Goal: Navigation & Orientation: Find specific page/section

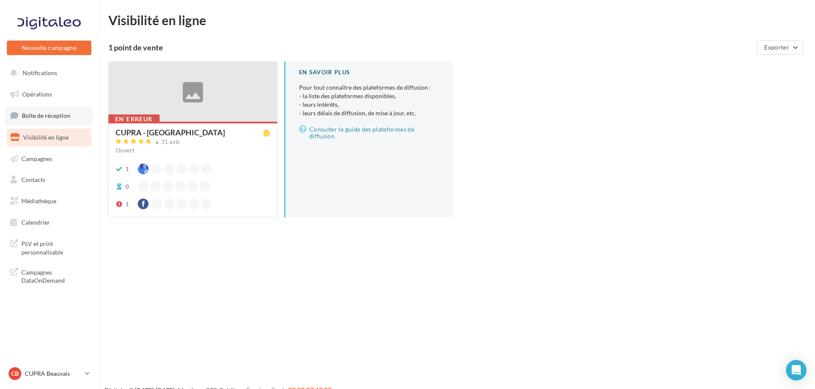
click at [74, 116] on link "Boîte de réception" at bounding box center [49, 115] width 88 height 18
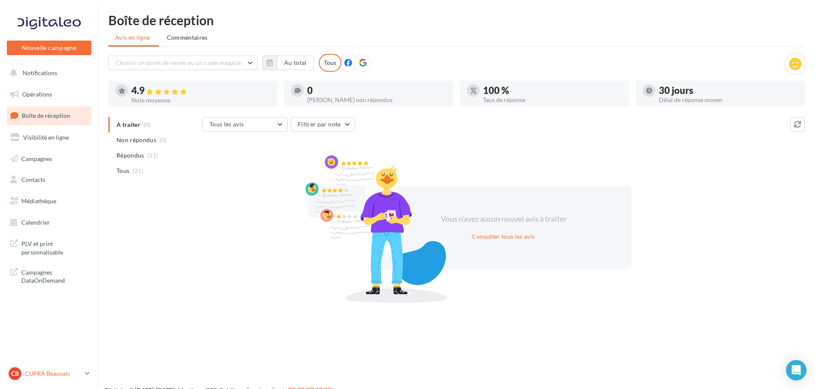
click at [63, 370] on p "CUPRA Beauvais" at bounding box center [53, 373] width 57 height 9
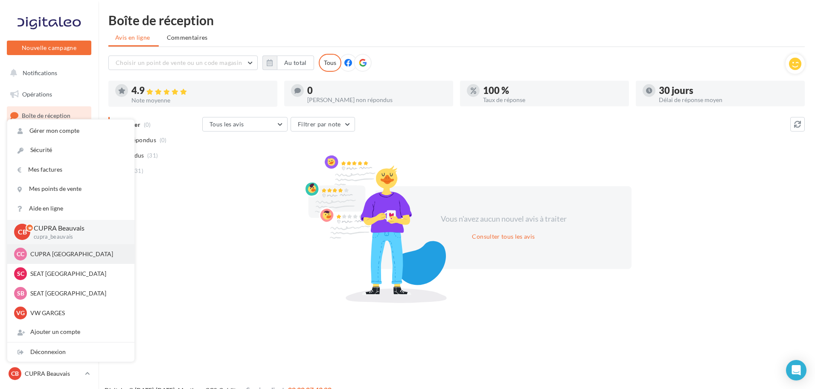
click at [45, 259] on div "CC CUPRA Compiègne cupra_compiegne" at bounding box center [71, 254] width 114 height 13
